Goal: Navigation & Orientation: Find specific page/section

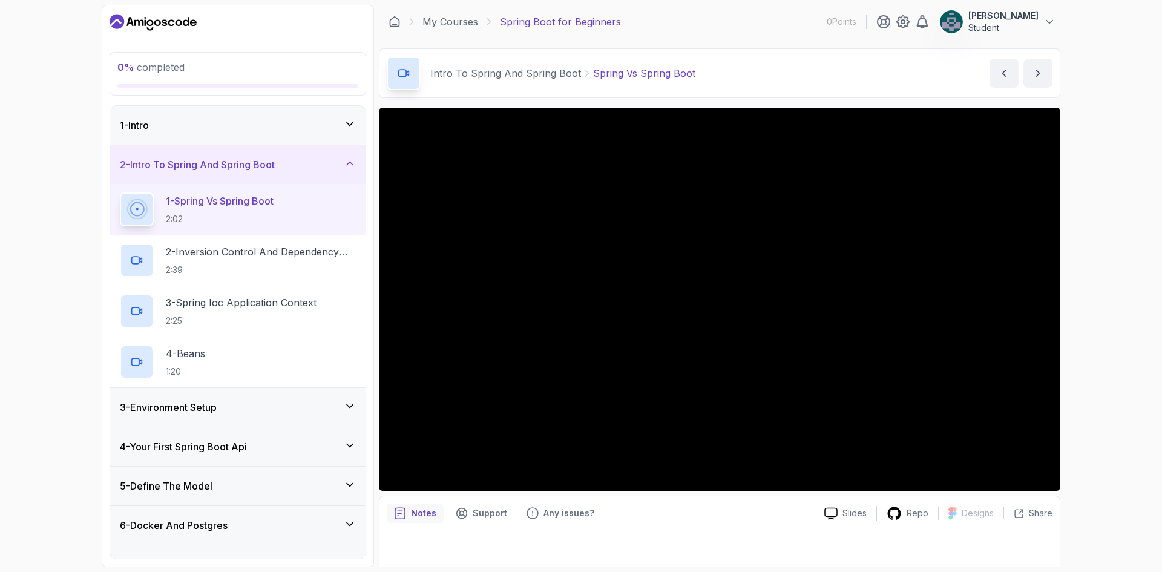
click at [160, 19] on icon "Dashboard" at bounding box center [153, 22] width 87 height 19
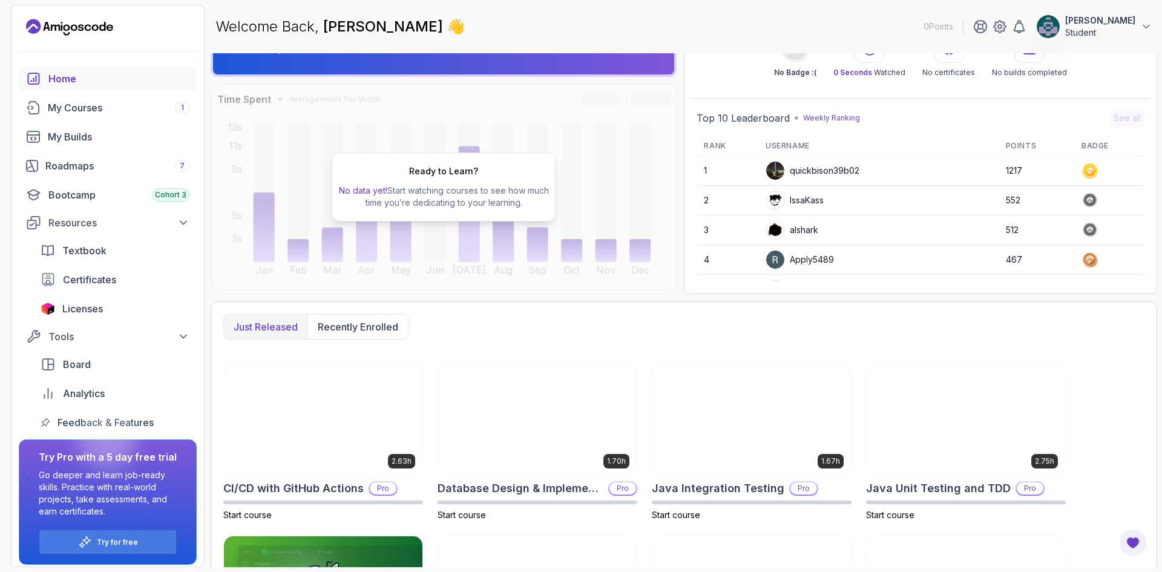
scroll to position [204, 0]
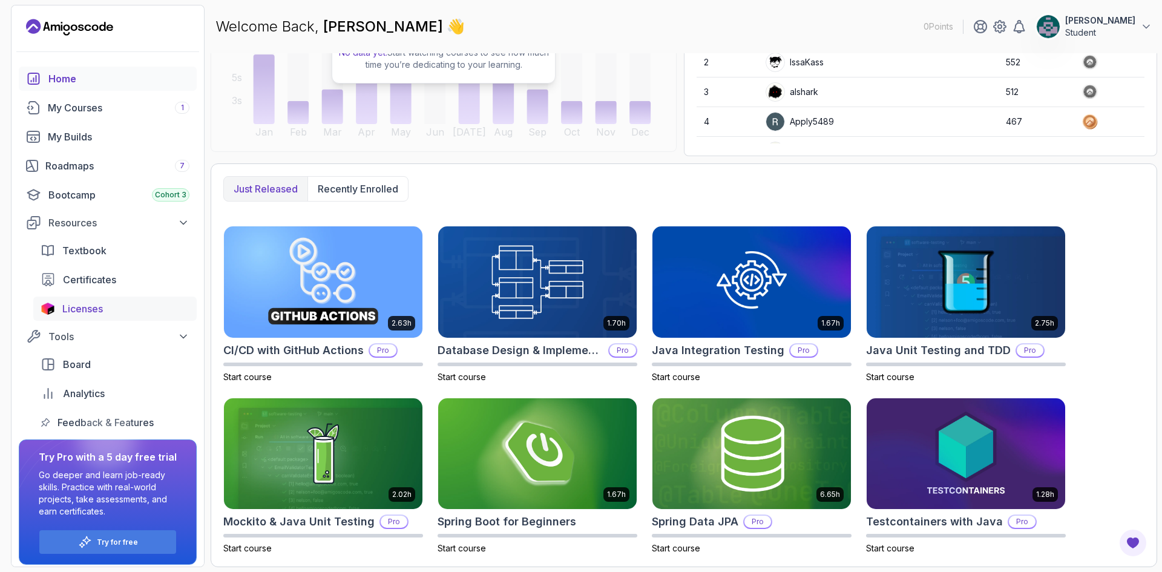
click at [93, 307] on span "Licenses" at bounding box center [82, 308] width 41 height 15
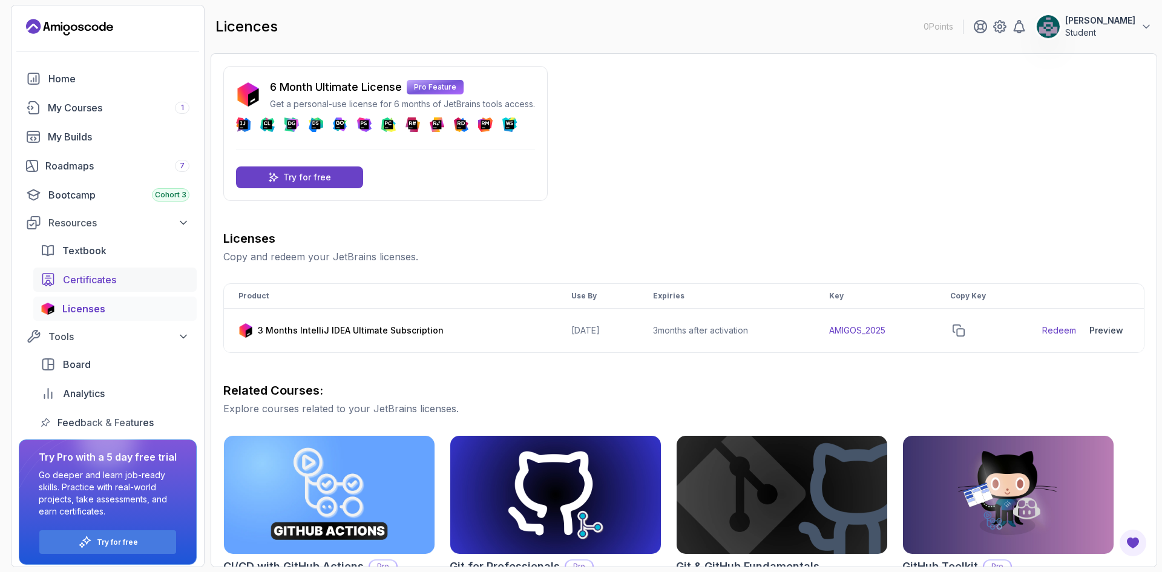
click at [97, 287] on link "Certificates" at bounding box center [114, 279] width 163 height 24
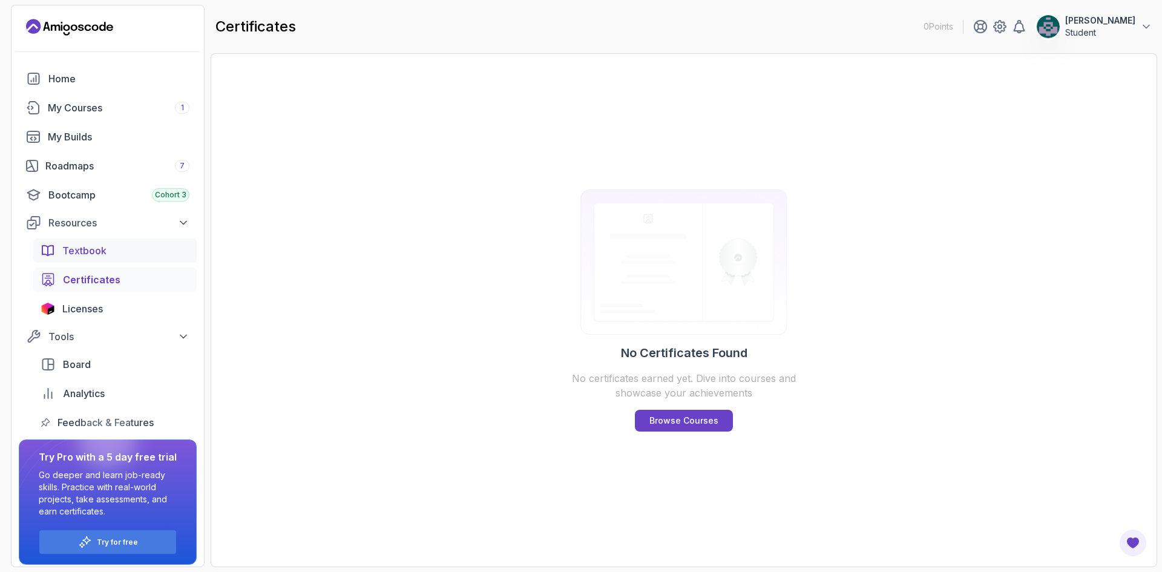
click at [88, 259] on link "Textbook" at bounding box center [114, 250] width 163 height 24
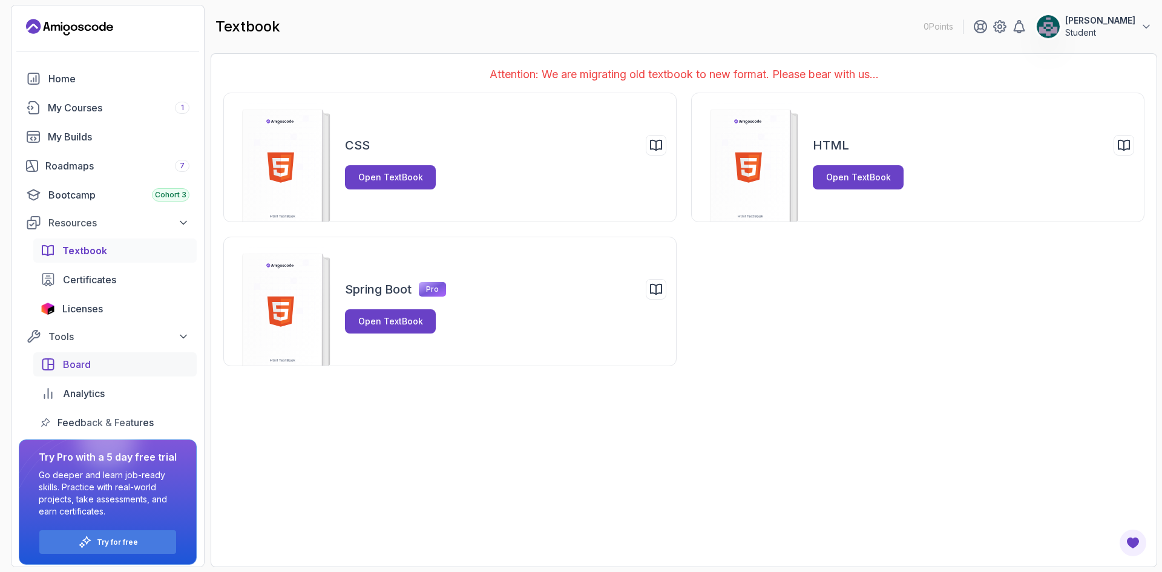
click at [82, 365] on span "Board" at bounding box center [77, 364] width 28 height 15
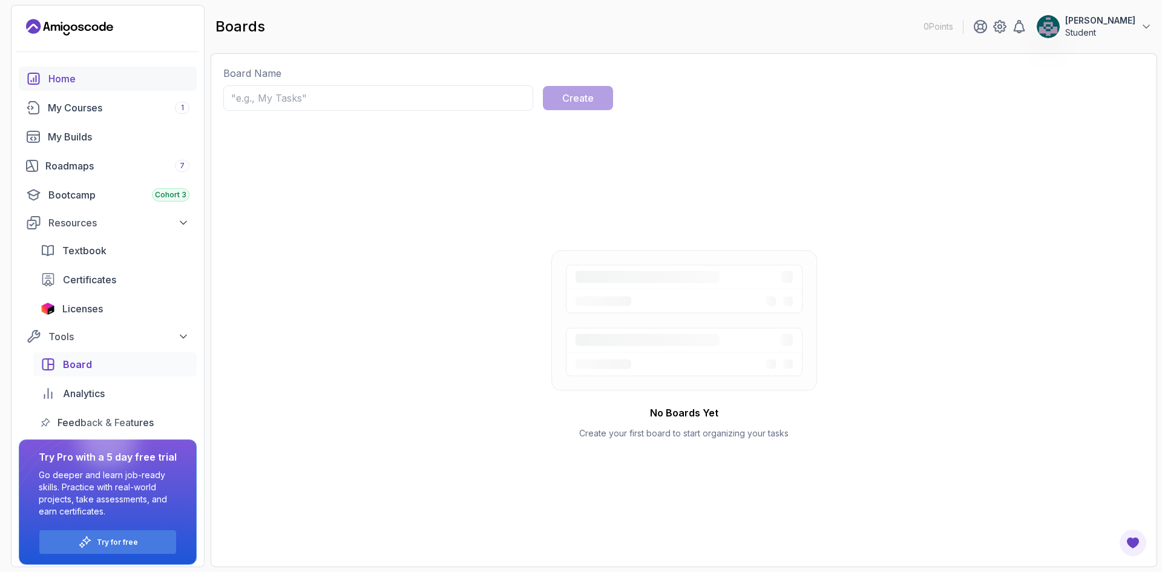
click at [57, 78] on div "Home" at bounding box center [118, 78] width 141 height 15
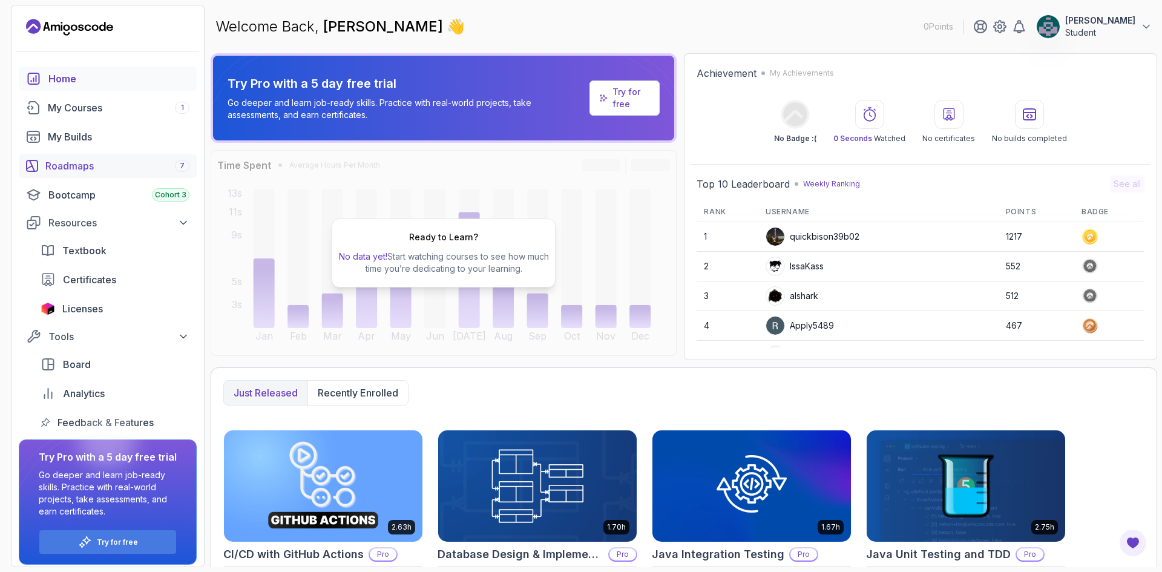
click at [74, 162] on div "Roadmaps 7" at bounding box center [117, 166] width 144 height 15
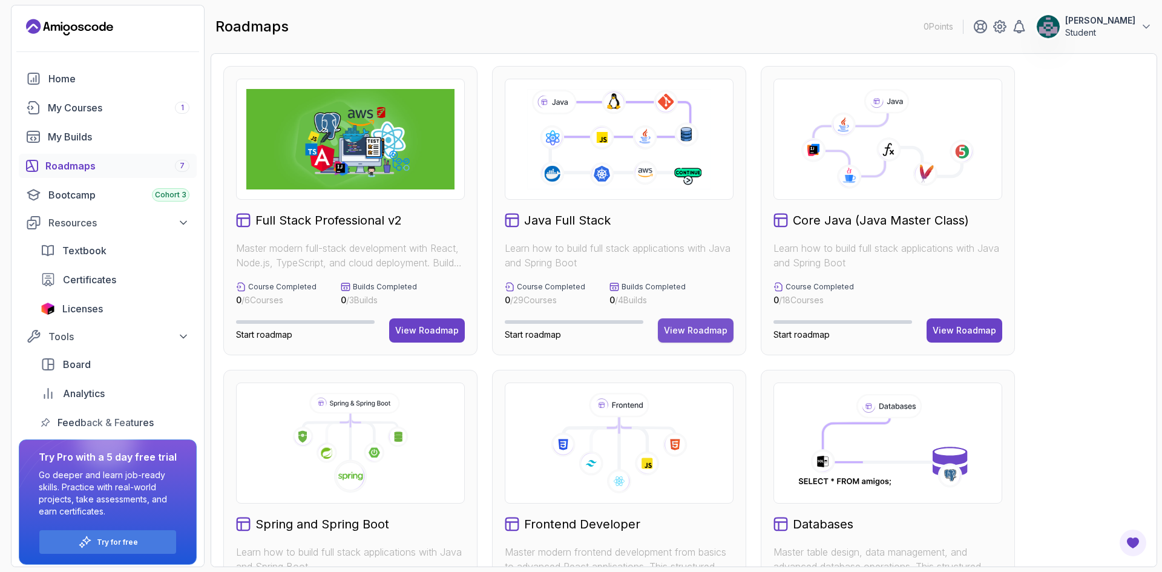
click at [699, 333] on div "View Roadmap" at bounding box center [696, 330] width 64 height 12
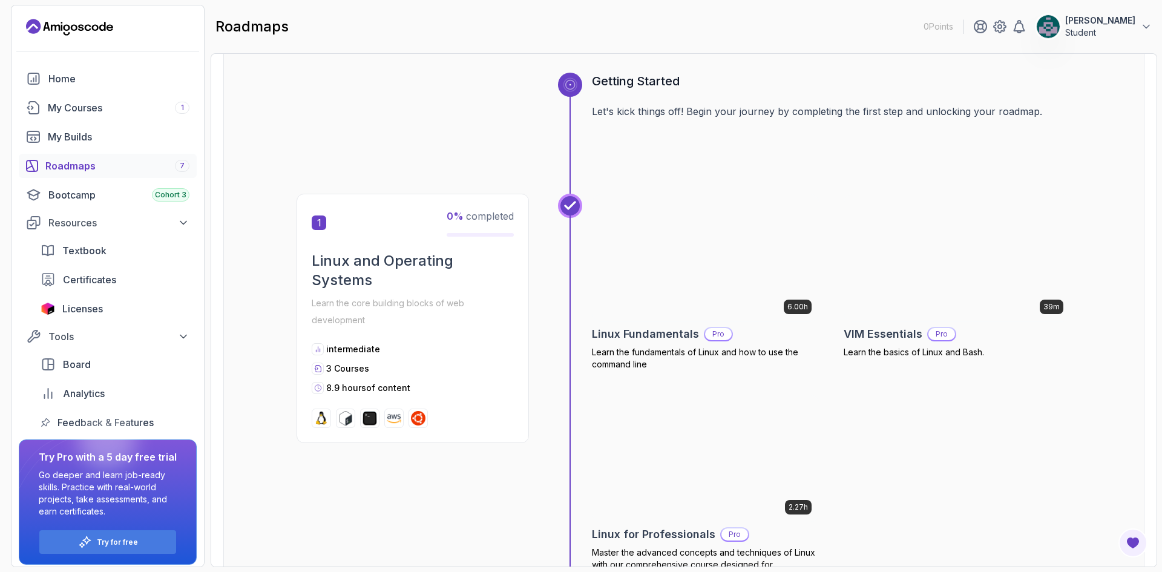
scroll to position [67, 0]
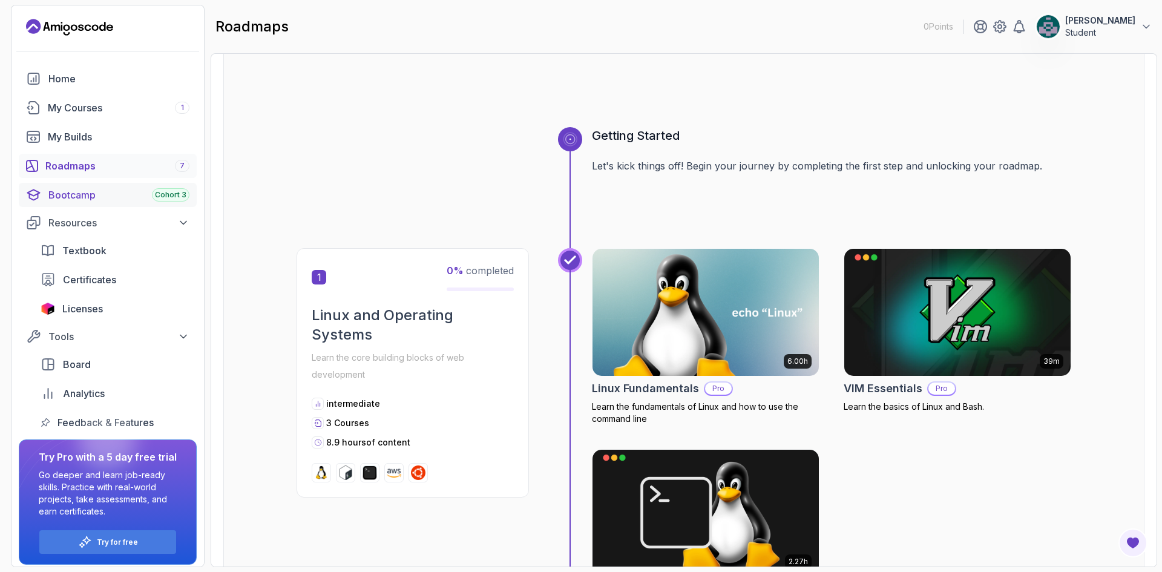
click at [77, 197] on div "Bootcamp Cohort 3" at bounding box center [118, 195] width 141 height 15
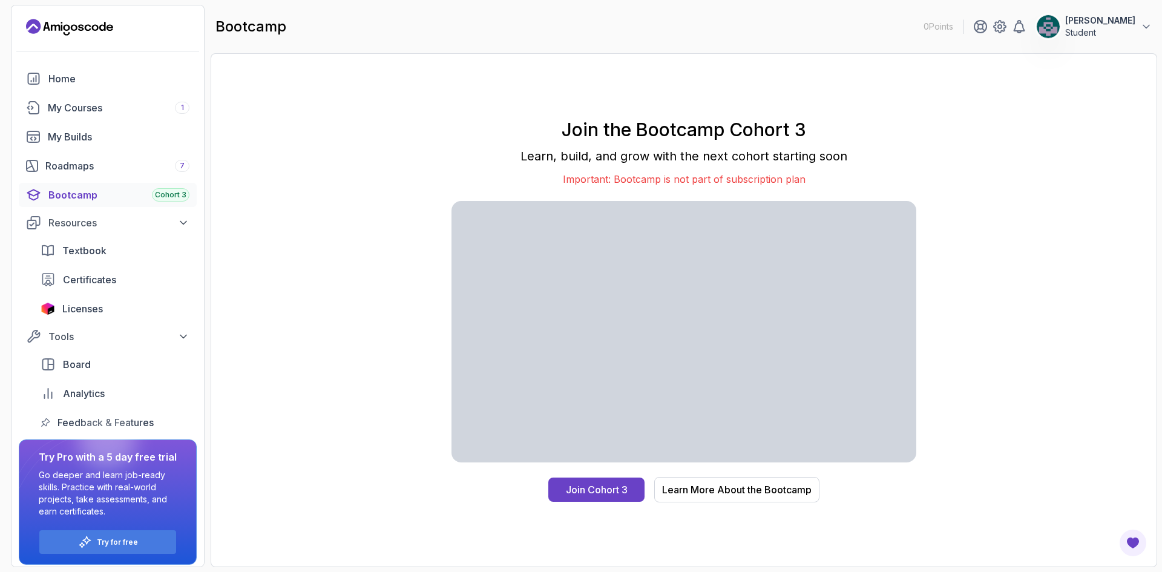
click at [1092, 31] on p "Student" at bounding box center [1100, 33] width 70 height 12
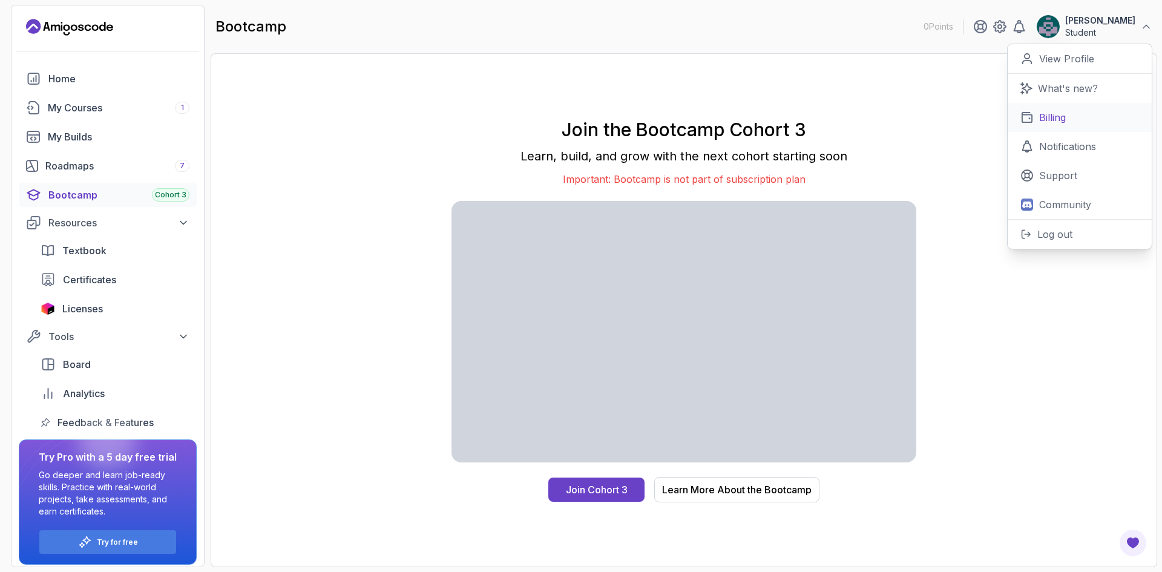
click at [1056, 120] on p "Billing" at bounding box center [1052, 117] width 27 height 15
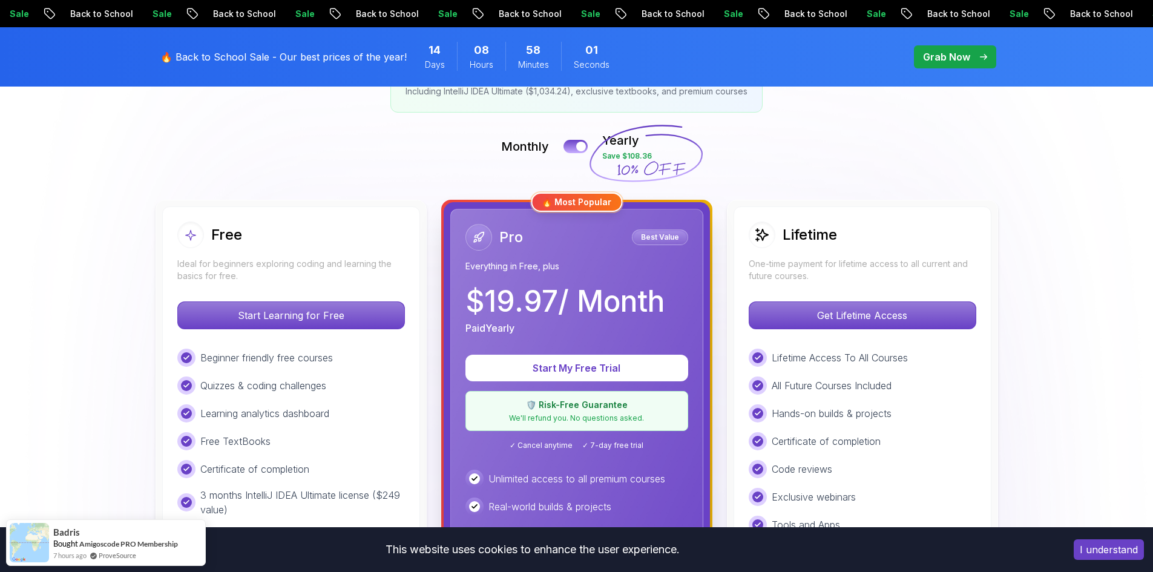
scroll to position [242, 0]
click at [876, 276] on p "One-time payment for lifetime access to all current and future courses." at bounding box center [861, 270] width 227 height 24
click at [580, 147] on div at bounding box center [581, 147] width 10 height 10
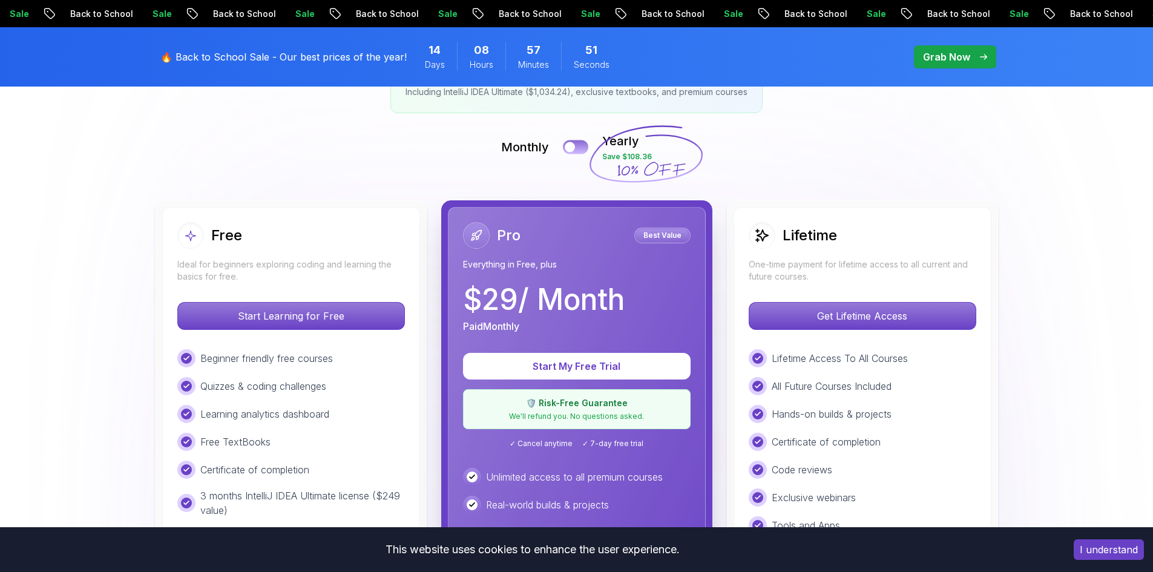
click at [576, 147] on button at bounding box center [575, 147] width 25 height 14
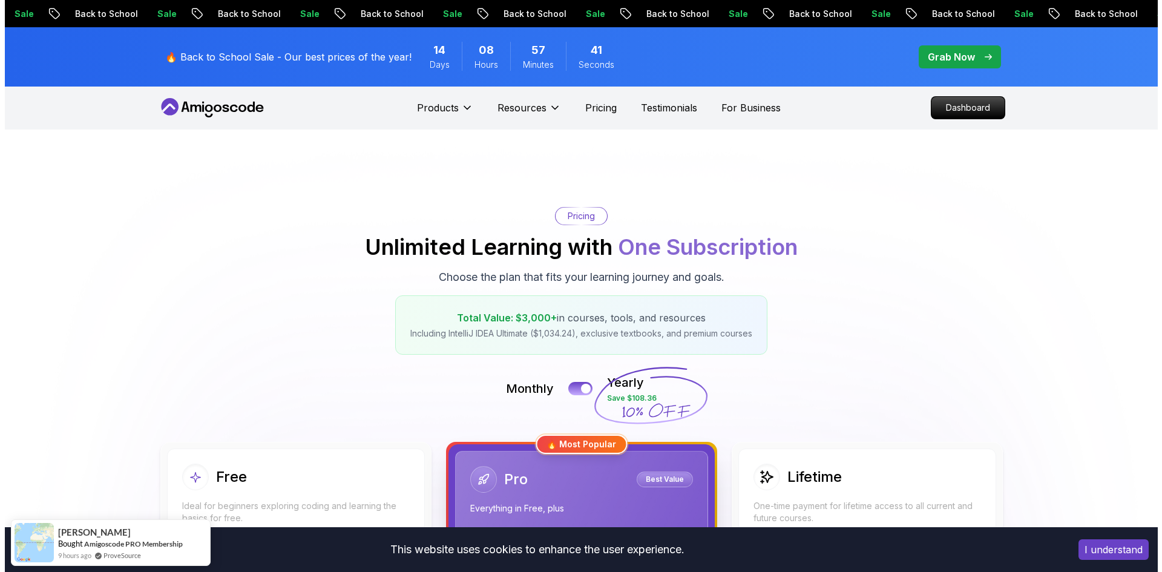
scroll to position [0, 0]
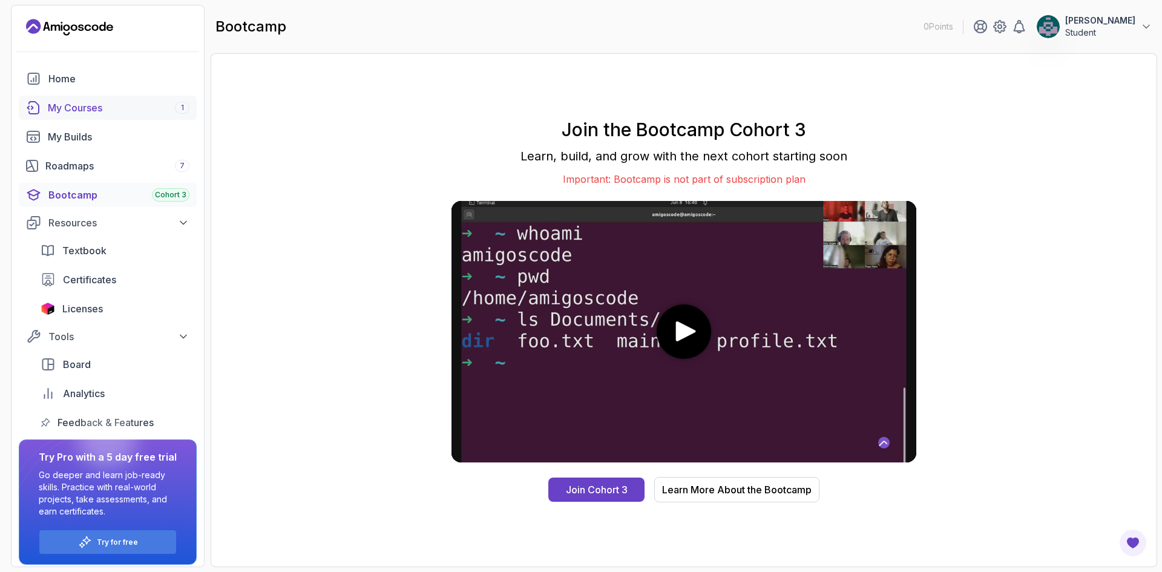
click at [79, 111] on div "My Courses 1" at bounding box center [119, 107] width 142 height 15
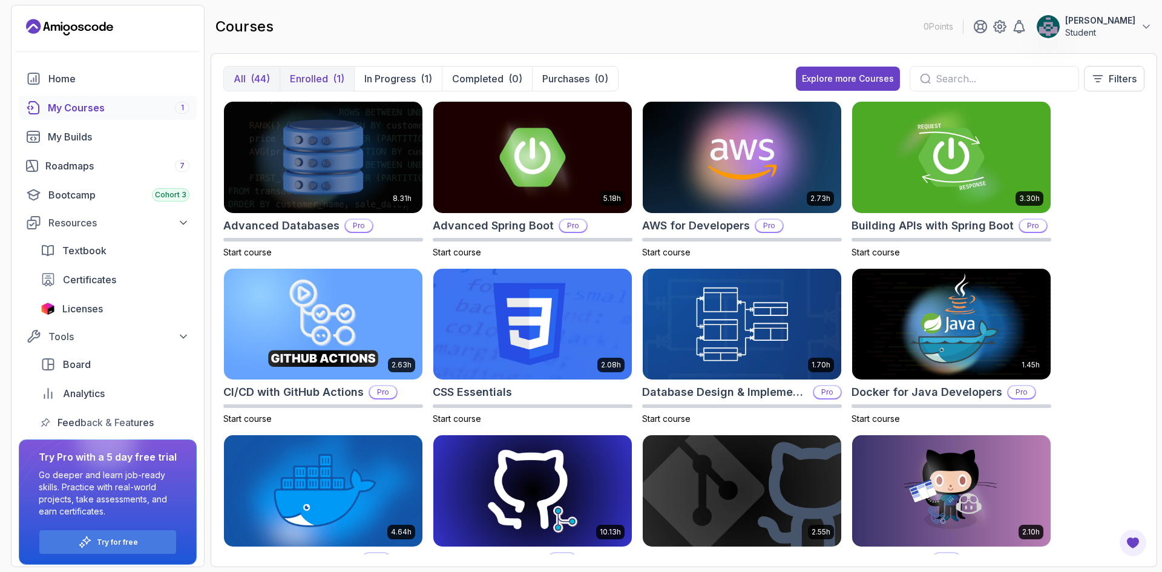
click at [318, 80] on p "Enrolled" at bounding box center [309, 78] width 38 height 15
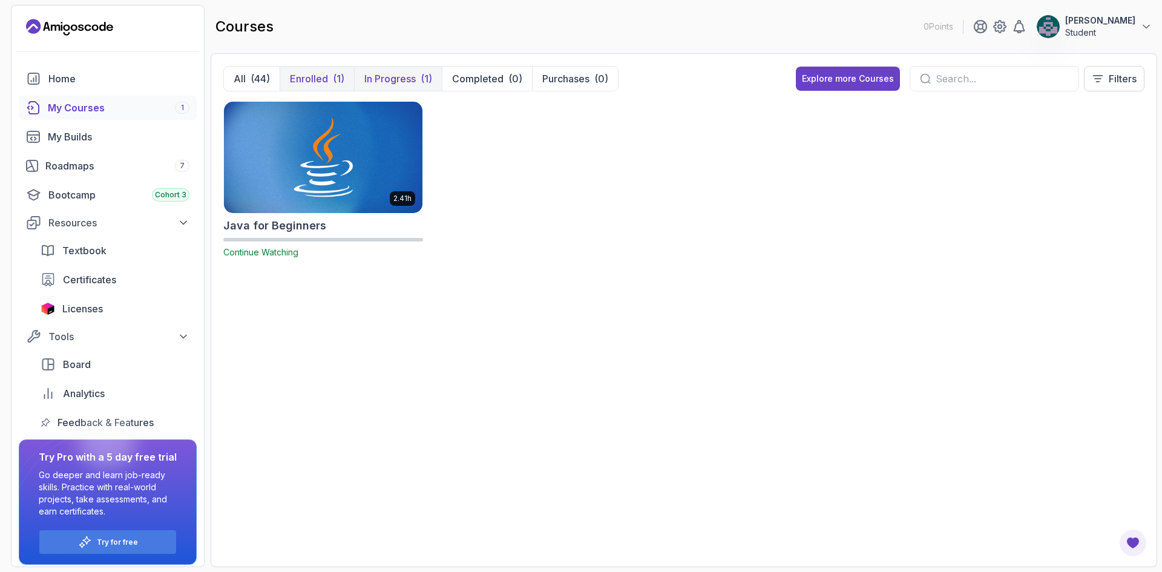
click at [378, 76] on p "In Progress" at bounding box center [389, 78] width 51 height 15
click at [299, 80] on p "Enrolled" at bounding box center [309, 78] width 38 height 15
click at [251, 78] on div "(44)" at bounding box center [259, 78] width 19 height 15
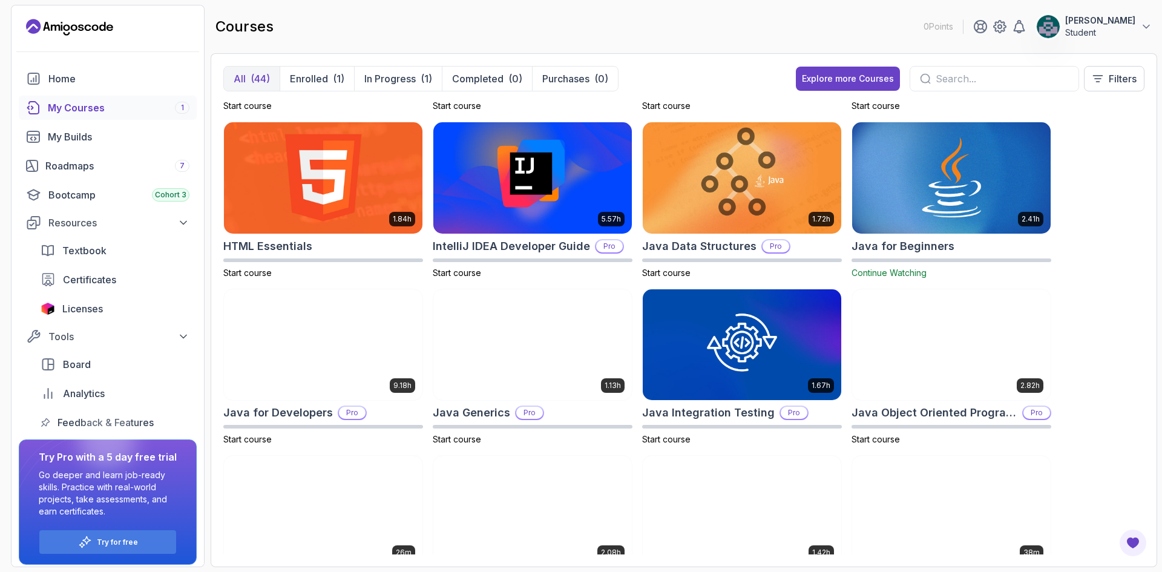
scroll to position [479, 0]
